Goal: Use online tool/utility: Use online tool/utility

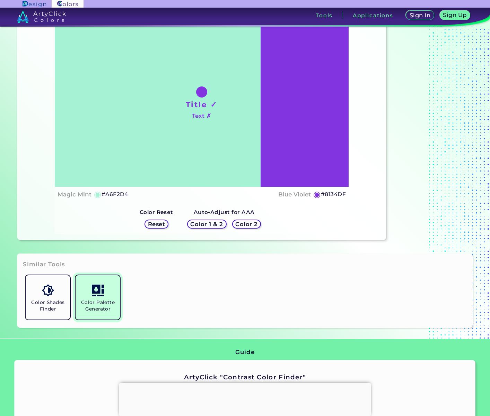
scroll to position [86, 0]
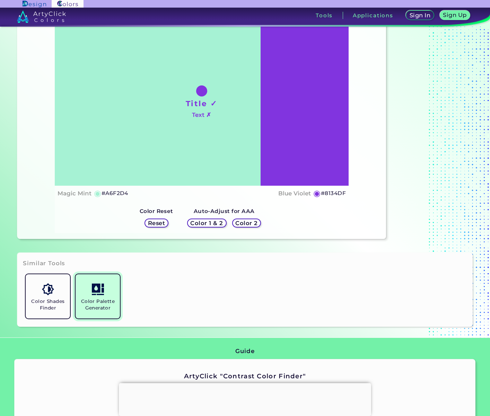
click at [105, 301] on h5 "Color Palette Generator" at bounding box center [97, 304] width 39 height 13
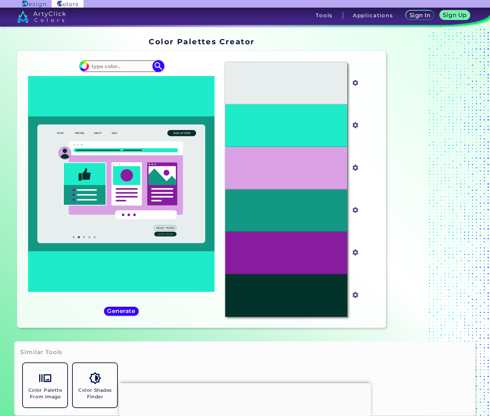
click at [97, 64] on input at bounding box center [121, 66] width 64 height 9
